Goal: Find specific page/section: Find specific page/section

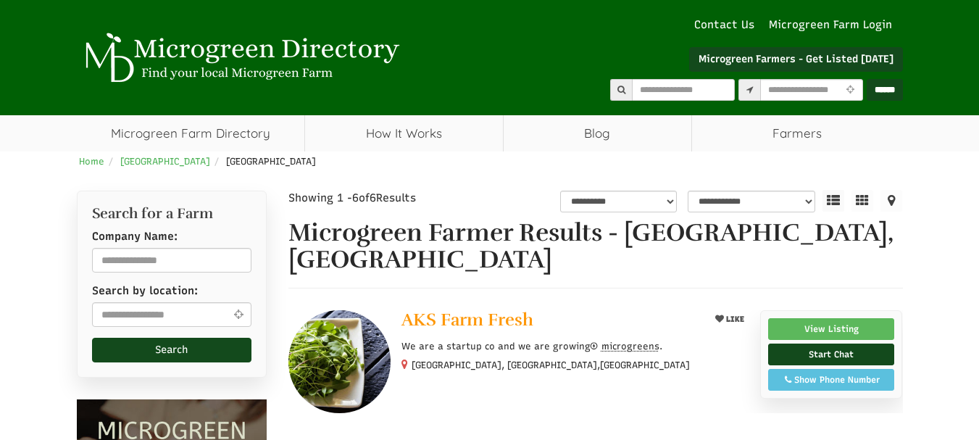
select select "Language Translate Widget"
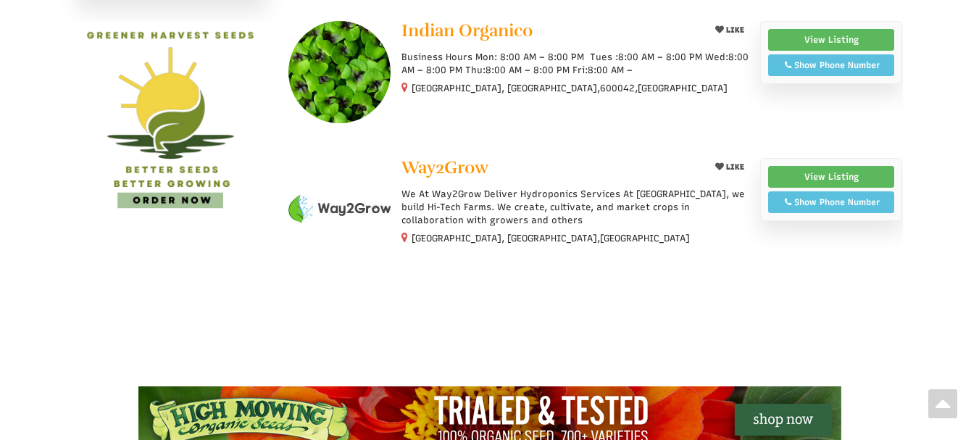
scroll to position [846, 0]
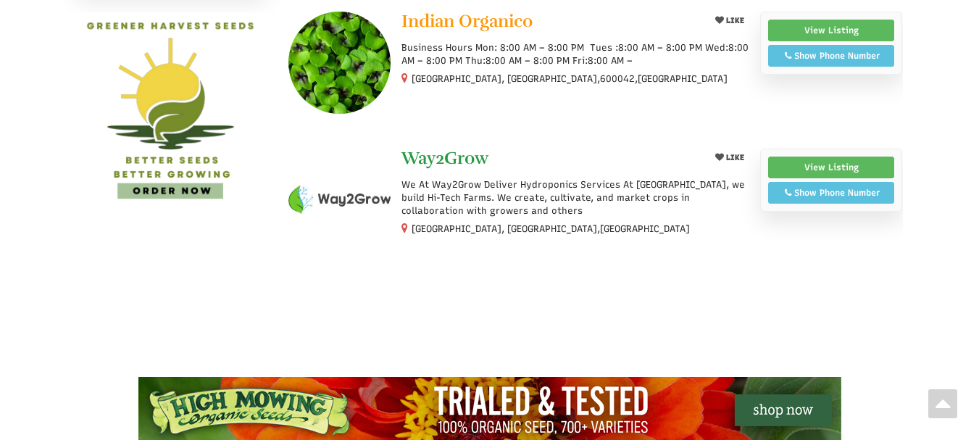
click at [434, 147] on span "Way2Grow" at bounding box center [444, 158] width 87 height 22
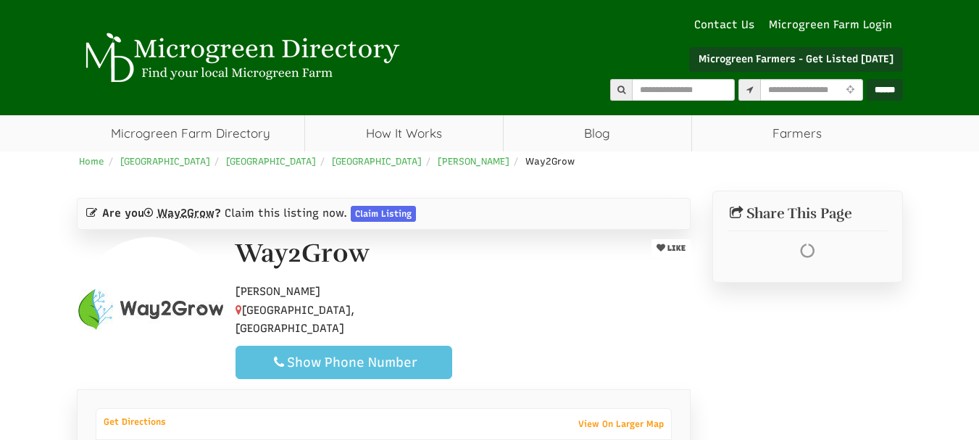
select select "Language Translate Widget"
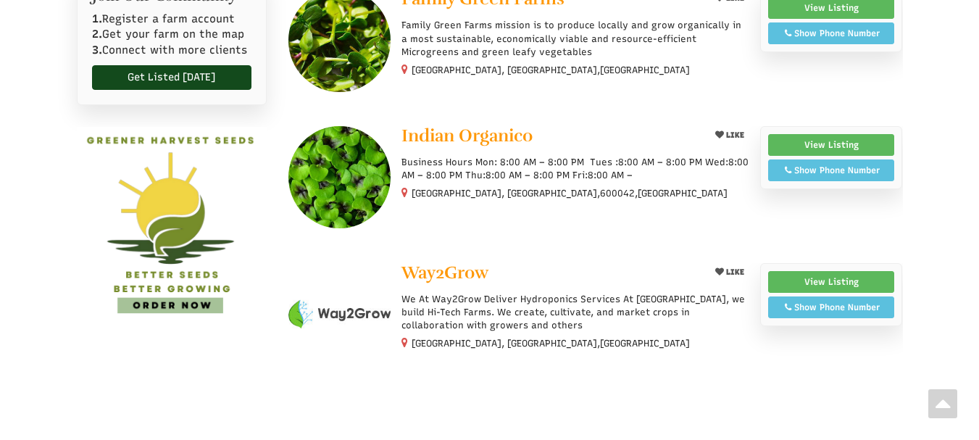
scroll to position [699, 0]
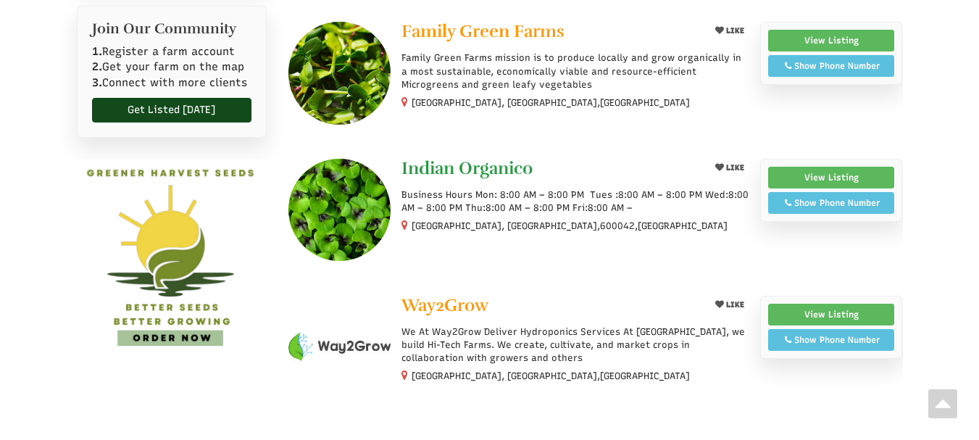
click at [429, 157] on span "Indian Organico" at bounding box center [466, 168] width 131 height 22
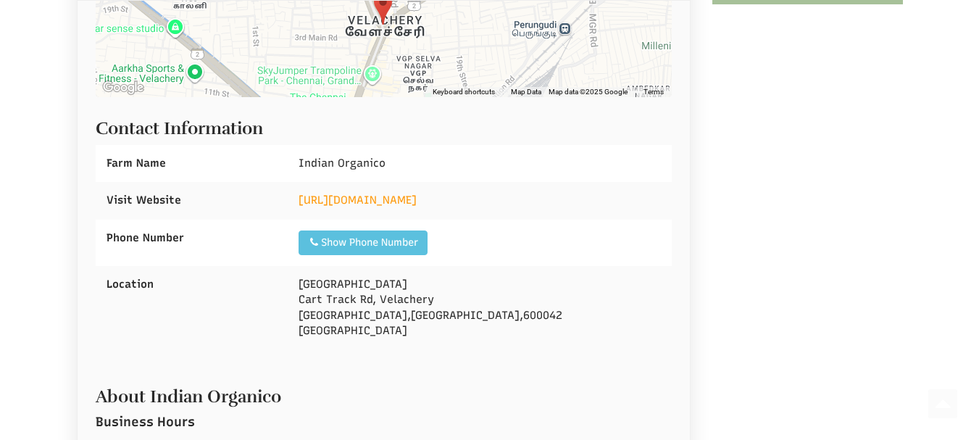
scroll to position [507, 0]
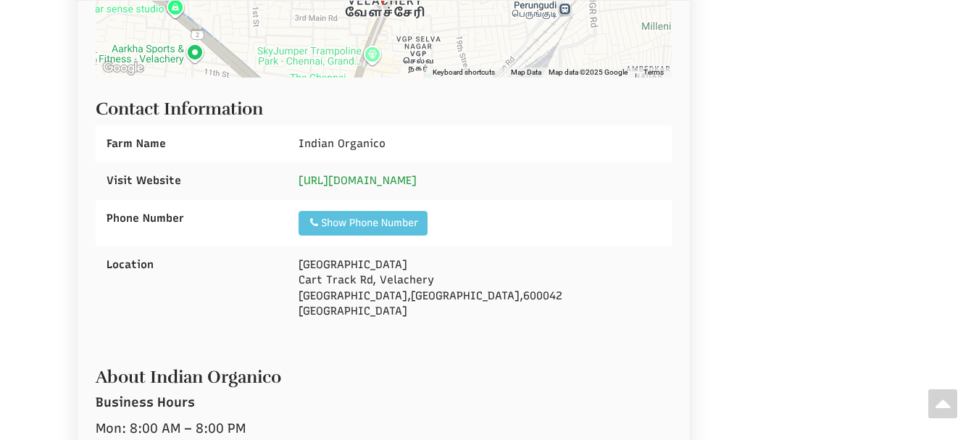
click at [404, 179] on link "https://indian-organiko.business.site/" at bounding box center [358, 180] width 118 height 13
